Goal: Transaction & Acquisition: Obtain resource

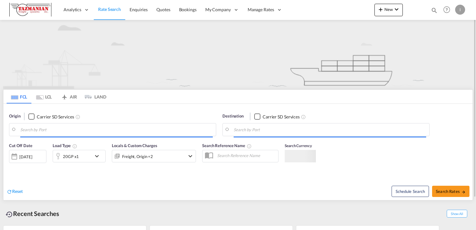
type input "[GEOGRAPHIC_DATA], [GEOGRAPHIC_DATA], USCMH"
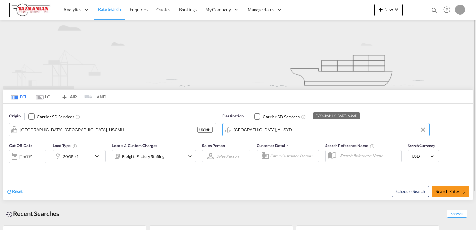
click at [270, 133] on input "[GEOGRAPHIC_DATA], AUSYD" at bounding box center [330, 129] width 192 height 9
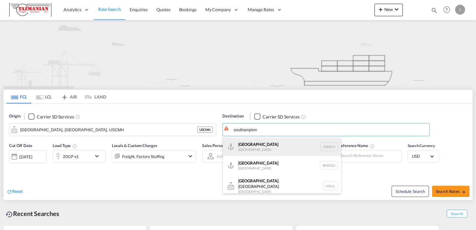
click at [265, 145] on div "[GEOGRAPHIC_DATA] [GEOGRAPHIC_DATA] GBSOU" at bounding box center [282, 146] width 118 height 19
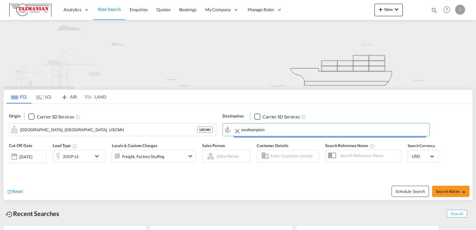
type input "[GEOGRAPHIC_DATA], GBSOU"
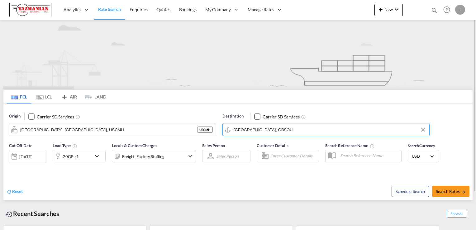
click at [99, 154] on md-icon "icon-chevron-down" at bounding box center [98, 155] width 11 height 7
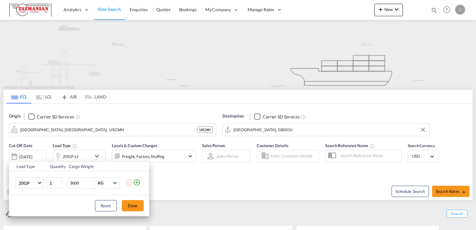
click at [138, 179] on md-icon "icon-plus-circle-outline" at bounding box center [136, 181] width 7 height 7
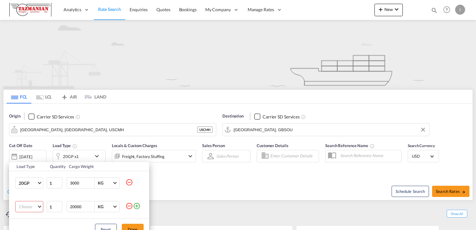
click at [39, 209] on md-select "Choose 20GP 40GP 40HC 45HC 20RE 40RE 40HR 20OT 40OT 20FR 40FR 40NR 20NR 45S 20T…" at bounding box center [29, 206] width 28 height 11
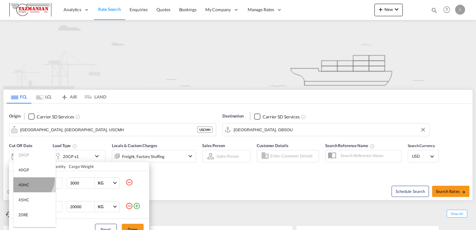
click at [28, 178] on md-option "40HC" at bounding box center [34, 184] width 42 height 15
click at [72, 207] on input "20000" at bounding box center [81, 206] width 25 height 11
click at [89, 208] on input "34999" at bounding box center [81, 206] width 25 height 11
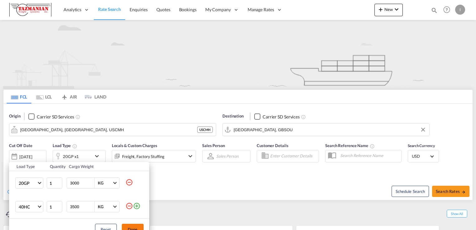
type input "3500"
click at [130, 225] on button "Done" at bounding box center [133, 229] width 22 height 11
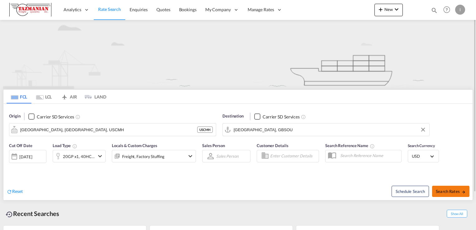
click at [451, 188] on button "Search Rates" at bounding box center [450, 191] width 37 height 11
type input "USCMH to GBSOU / [DATE]"
